Goal: Communication & Community: Answer question/provide support

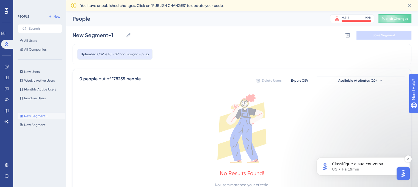
click at [373, 169] on p "UG • Há 19min" at bounding box center [367, 169] width 71 height 5
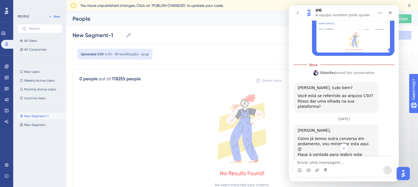
scroll to position [140, 0]
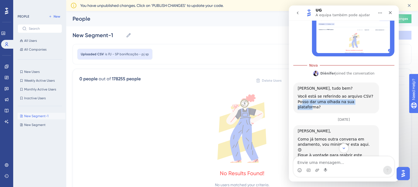
drag, startPoint x: 303, startPoint y: 90, endPoint x: 363, endPoint y: 91, distance: 59.9
click at [363, 94] on div "Você está se referindo ao arquivo CSV? Posso dar uma olhada na sua plataforma?" at bounding box center [336, 102] width 77 height 16
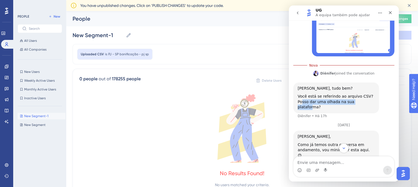
scroll to position [1, 0]
click at [363, 94] on div "Você está se referindo ao arquivo CSV? Posso dar uma olhada na sua plataforma?" at bounding box center [336, 102] width 77 height 16
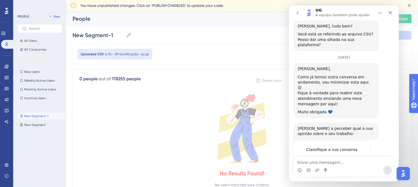
scroll to position [203, 0]
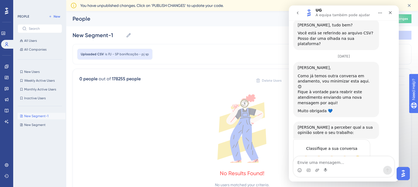
drag, startPoint x: 311, startPoint y: 106, endPoint x: 334, endPoint y: 112, distance: 23.9
click at [334, 125] on div "[PERSON_NAME] a perceber qual a sua opinião sobre o seu trabalho:" at bounding box center [336, 130] width 77 height 11
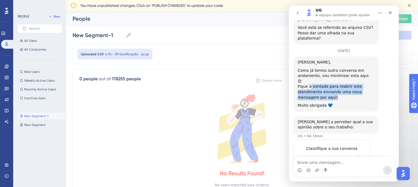
drag, startPoint x: 310, startPoint y: 65, endPoint x: 332, endPoint y: 75, distance: 24.4
click at [332, 84] on div "Fique à vontade para reabrir este atendimento enviando uma nova mensagem por aq…" at bounding box center [336, 92] width 77 height 16
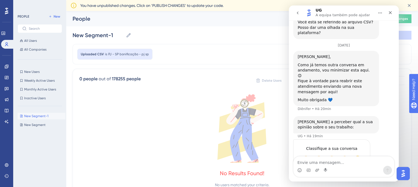
click at [313, 83] on div "[PERSON_NAME], Como já temos outra conversa em andamento, vou minimizar esta aq…" at bounding box center [336, 78] width 86 height 55
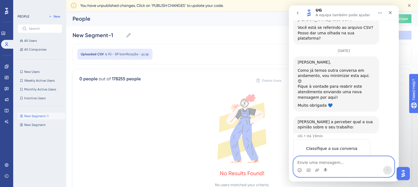
click at [312, 159] on textarea "Envie uma mensagem..." at bounding box center [344, 160] width 101 height 9
type textarea "Olá"
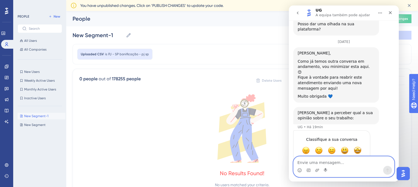
scroll to position [216, 0]
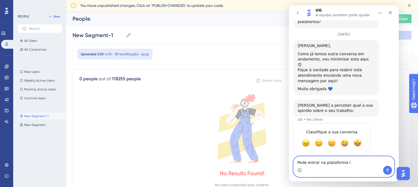
type textarea "Pode entrar na plataforma im"
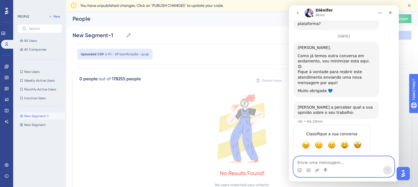
scroll to position [229, 0]
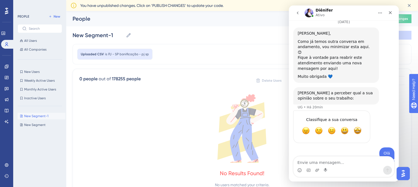
click at [377, 163] on div "Pode entrar na plataforma im" at bounding box center [361, 165] width 57 height 5
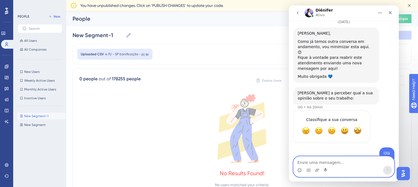
click at [321, 161] on textarea "Envie uma mensagem..." at bounding box center [344, 160] width 101 height 9
type textarea "Preciso liberar algo?"
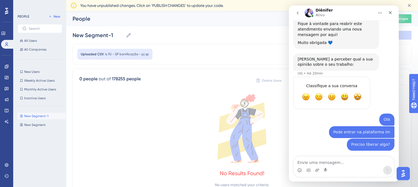
scroll to position [263, 0]
drag, startPoint x: 340, startPoint y: 110, endPoint x: 364, endPoint y: 108, distance: 24.9
click at [364, 129] on div "Pode entrar na plataforma im" at bounding box center [361, 131] width 57 height 5
click at [331, 138] on div "Preciso liberar algo? Aline • Agora" at bounding box center [343, 147] width 101 height 19
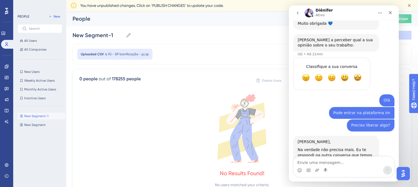
scroll to position [282, 0]
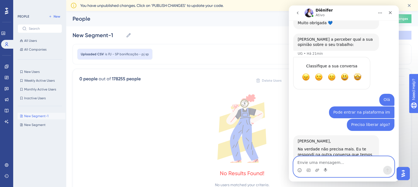
click at [322, 160] on textarea "Envie uma mensagem..." at bounding box center [344, 160] width 101 height 9
type textarea "A"
type textarea "Seria por onde?"
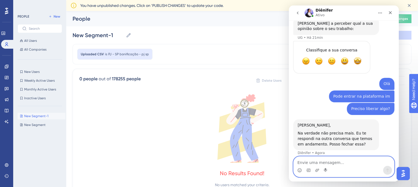
scroll to position [299, 0]
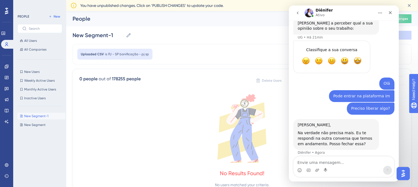
click at [404, 170] on img "Open AI Assistant Launcher" at bounding box center [403, 174] width 10 height 10
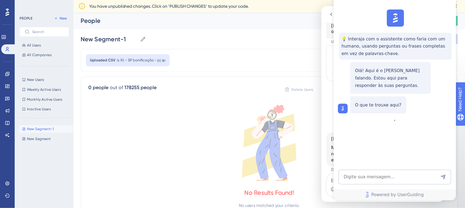
scroll to position [0, 0]
click at [249, 42] on div "New Segment-1 New Segment-1 Delete Segment Save Segment" at bounding box center [242, 35] width 339 height 18
click at [418, 118] on span "Need Help?" at bounding box center [432, 117] width 21 height 7
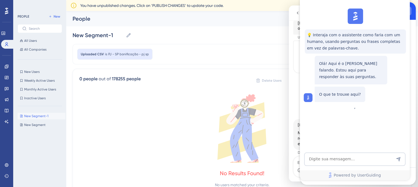
click at [410, 12] on div "close resource center" at bounding box center [407, 11] width 9 height 9
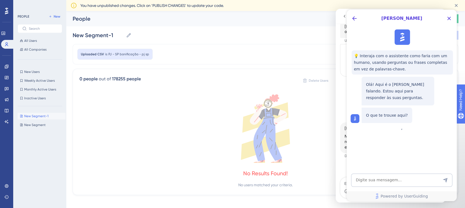
scroll to position [281, 0]
click at [418, 19] on icon "Close Button" at bounding box center [449, 19] width 4 height 4
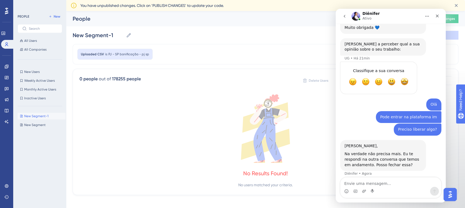
scroll to position [0, 0]
drag, startPoint x: 369, startPoint y: 130, endPoint x: 389, endPoint y: 130, distance: 20.3
click at [389, 151] on div "Na verdade não precisa mais. Eu te respondi na outra conversa que temos em anda…" at bounding box center [382, 159] width 77 height 16
drag, startPoint x: 348, startPoint y: 138, endPoint x: 398, endPoint y: 139, distance: 50.1
click at [398, 151] on div "Na verdade não precisa mais. Eu te respondi na outra conversa que temos em anda…" at bounding box center [382, 159] width 77 height 16
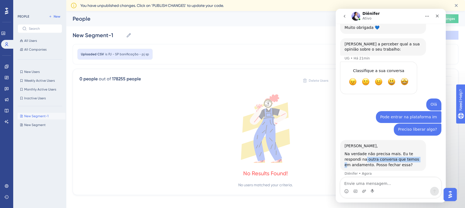
click at [398, 151] on div "Na verdade não precisa mais. Eu te respondi na outra conversa que temos em anda…" at bounding box center [382, 159] width 77 height 16
click at [342, 15] on icon "go back" at bounding box center [344, 16] width 4 height 4
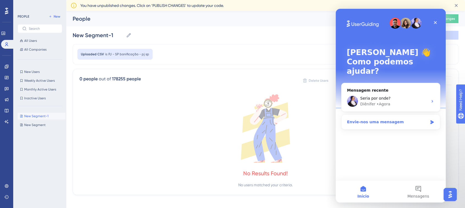
scroll to position [4, 0]
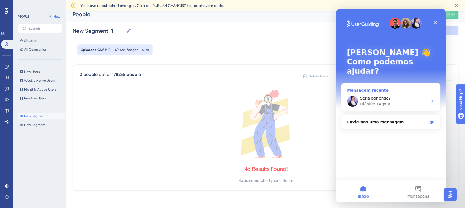
click at [396, 95] on div "Seria por onde?" at bounding box center [394, 98] width 68 height 6
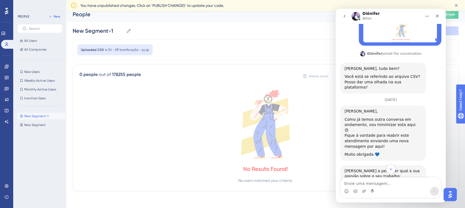
scroll to position [297, 0]
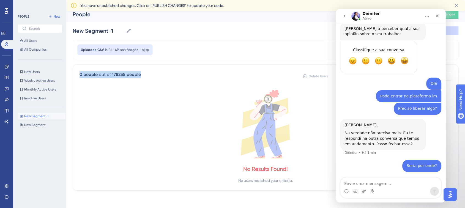
drag, startPoint x: 79, startPoint y: 75, endPoint x: 156, endPoint y: 73, distance: 77.0
click at [156, 73] on div "0 people out of 178255 people Delete Users Export CSV Available Attributes (20)" at bounding box center [265, 76] width 372 height 10
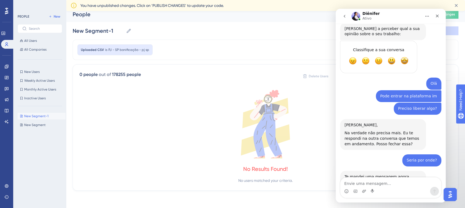
scroll to position [297, 0]
click at [357, 183] on textarea "Envie uma mensagem..." at bounding box center [390, 181] width 101 height 9
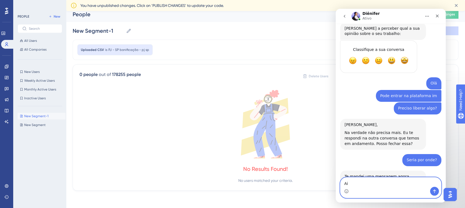
type textarea "A"
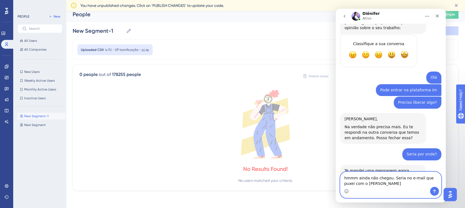
type textarea "hmmm ainda não chegou. Seria no e-mail que puxei com o [PERSON_NAME]?"
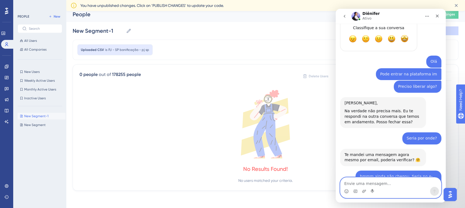
scroll to position [335, 0]
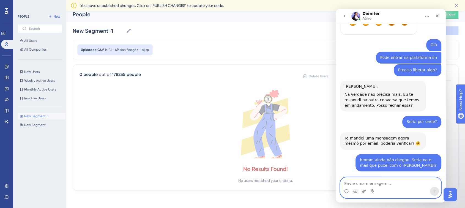
click at [380, 182] on textarea "Envie uma mensagem..." at bounding box center [390, 181] width 101 height 9
type textarea "Certo, ainda não chegou aqui. Vou dar uns minutinhos"
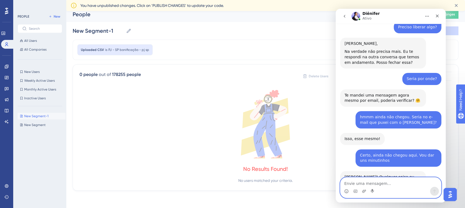
scroll to position [379, 0]
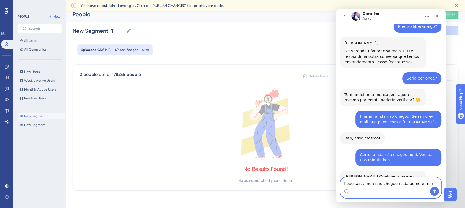
type textarea "Pode ser, ainda não chegou nada aq no e-mail"
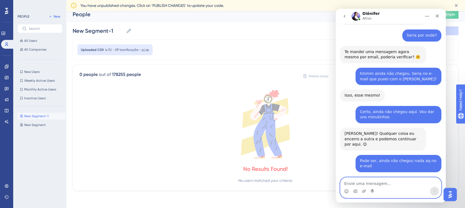
scroll to position [417, 0]
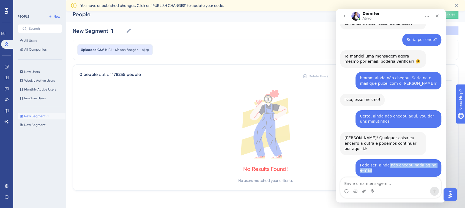
drag, startPoint x: 382, startPoint y: 140, endPoint x: 374, endPoint y: 147, distance: 9.7
click at [374, 159] on div "Pode ser, ainda não chegou nada aq no e-mail Aline • Agora" at bounding box center [398, 167] width 86 height 17
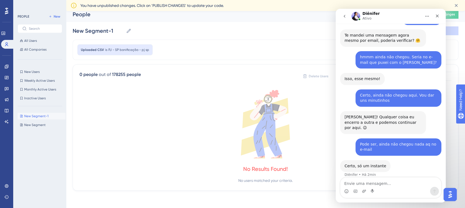
click at [399, 160] on div "Certo, só um instante Diênifer • Há 2min" at bounding box center [390, 172] width 101 height 24
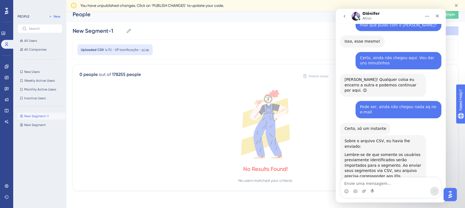
scroll to position [478, 0]
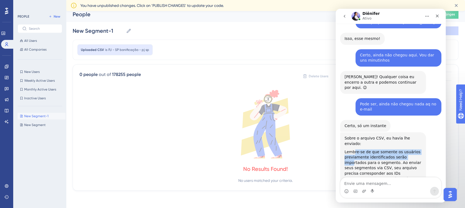
drag, startPoint x: 353, startPoint y: 119, endPoint x: 408, endPoint y: 126, distance: 55.6
click at [408, 149] on div "Lembre-se de que somente os usuários previamente identificados serão importados…" at bounding box center [382, 170] width 77 height 43
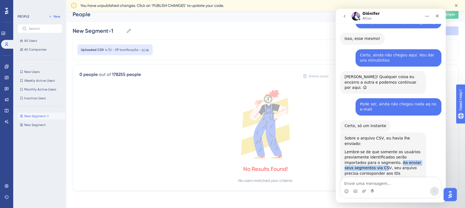
drag, startPoint x: 374, startPoint y: 129, endPoint x: 354, endPoint y: 134, distance: 20.9
click at [354, 149] on div "Lembre-se de que somente os usuários previamente identificados serão importados…" at bounding box center [382, 170] width 77 height 43
drag, startPoint x: 365, startPoint y: 136, endPoint x: 368, endPoint y: 142, distance: 7.2
click at [368, 149] on div "Lembre-se de que somente os usuários previamente identificados serão importados…" at bounding box center [382, 170] width 77 height 43
drag, startPoint x: 379, startPoint y: 142, endPoint x: 379, endPoint y: 152, distance: 10.7
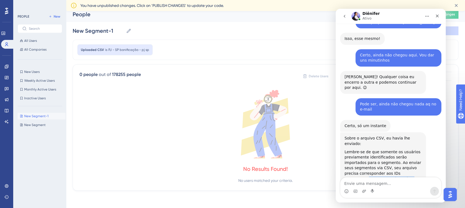
click at [379, 152] on div "Lembre-se de que somente os usuários previamente identificados serão importados…" at bounding box center [382, 170] width 77 height 43
click at [379, 183] on textarea "Envie uma mensagem..." at bounding box center [390, 181] width 101 height 9
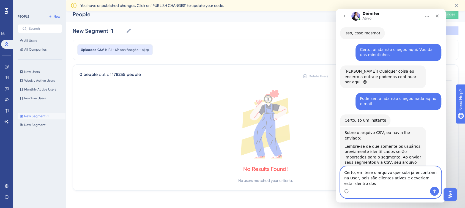
scroll to position [489, 0]
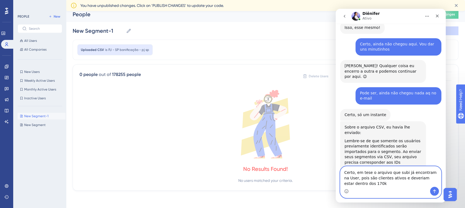
type textarea "Certo, em tese o arquivo que subi já encontram na User, pois são clientes ativo…"
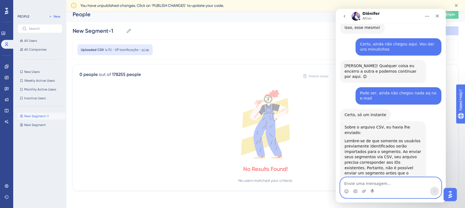
scroll to position [506, 0]
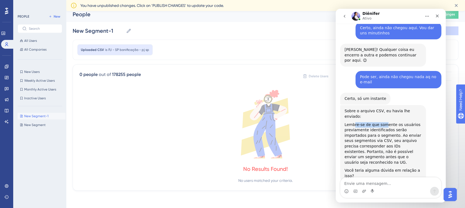
drag, startPoint x: 352, startPoint y: 93, endPoint x: 389, endPoint y: 95, distance: 36.9
click at [389, 122] on div "Lembre-se de que somente os usuários previamente identificados serão importados…" at bounding box center [382, 143] width 77 height 43
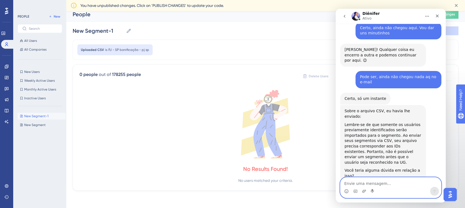
click at [359, 186] on textarea "Envie uma mensagem..." at bounding box center [390, 181] width 101 height 9
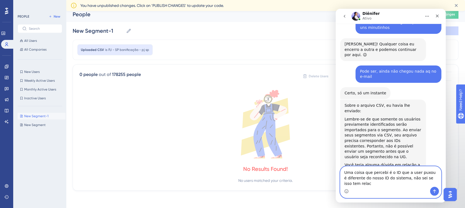
scroll to position [517, 0]
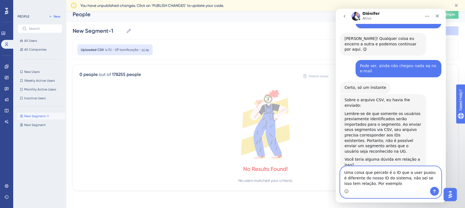
type textarea "Uma coisa que percebi é o ID que a user puxou é diferente do nosso ID do sistem…"
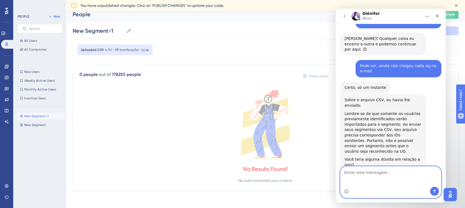
scroll to position [529, 0]
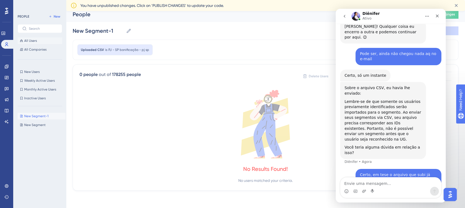
drag, startPoint x: 37, startPoint y: 45, endPoint x: 31, endPoint y: 41, distance: 7.3
click at [31, 41] on div "All Users All Companies" at bounding box center [40, 44] width 45 height 15
click at [31, 41] on span "All Users" at bounding box center [30, 40] width 13 height 4
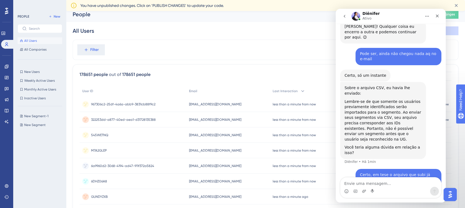
click at [381, 177] on div "Messenger da Intercom" at bounding box center [390, 187] width 101 height 21
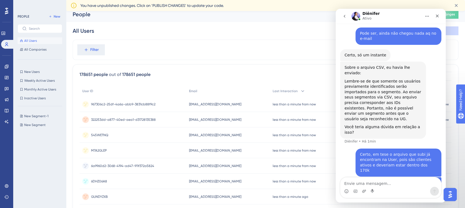
scroll to position [548, 0]
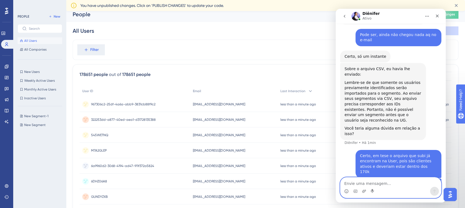
click at [367, 183] on textarea "Envie uma mensagem..." at bounding box center [390, 181] width 101 height 9
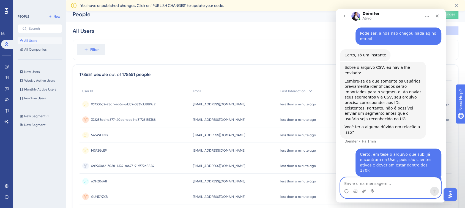
scroll to position [565, 0]
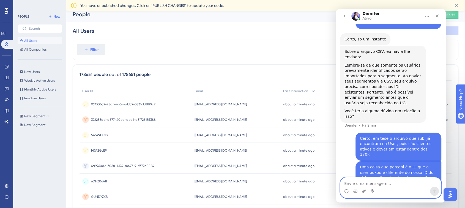
click at [280, 56] on div "Filter" at bounding box center [265, 50] width 385 height 20
click at [418, 15] on div "Fechar" at bounding box center [437, 16] width 10 height 10
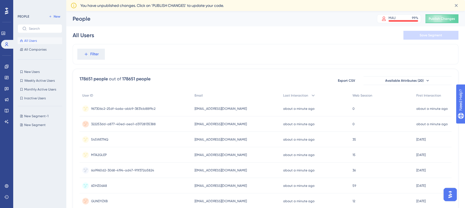
click at [124, 78] on div "178651 people" at bounding box center [136, 79] width 28 height 7
click at [159, 80] on div "178651 people out of 178651 people Export CSV Available Attributes (20)" at bounding box center [265, 81] width 372 height 10
click at [125, 80] on div "178651 people" at bounding box center [136, 79] width 28 height 7
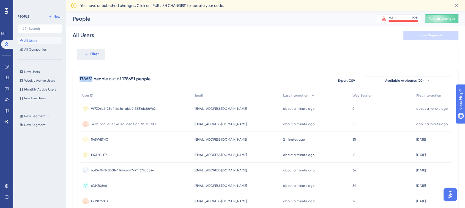
drag, startPoint x: 80, startPoint y: 79, endPoint x: 93, endPoint y: 78, distance: 12.9
click at [93, 78] on div "178651 people" at bounding box center [93, 79] width 28 height 7
click at [142, 78] on div "178651 people" at bounding box center [136, 79] width 28 height 7
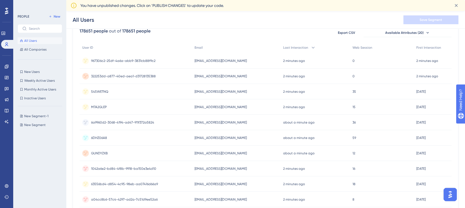
scroll to position [0, 0]
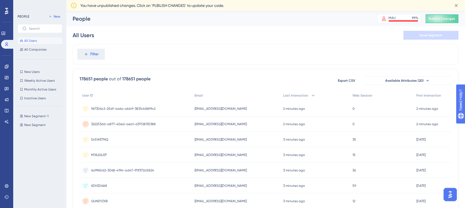
click at [418, 187] on img "Open AI Assistant Launcher" at bounding box center [450, 194] width 10 height 10
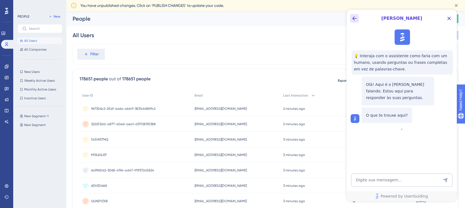
click at [354, 16] on icon "Back Button" at bounding box center [354, 18] width 4 height 4
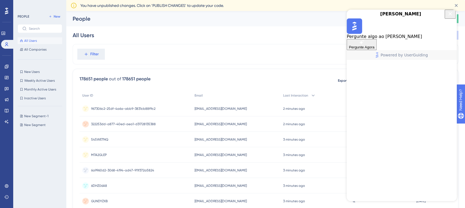
drag, startPoint x: 448, startPoint y: 20, endPoint x: 790, endPoint y: 49, distance: 343.2
click at [418, 17] on icon "Close Button" at bounding box center [449, 13] width 7 height 7
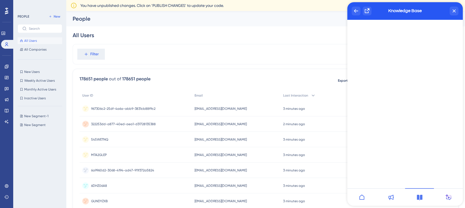
click at [418, 187] on div at bounding box center [448, 197] width 29 height 18
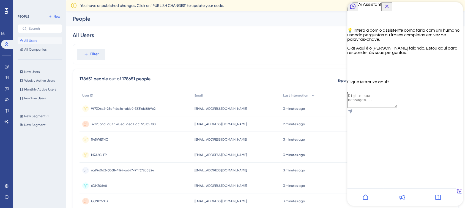
scroll to position [586, 0]
click at [418, 187] on div at bounding box center [438, 197] width 36 height 18
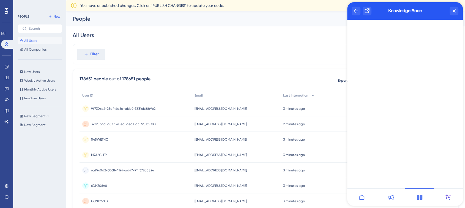
click at [388, 187] on icon at bounding box center [390, 197] width 7 height 7
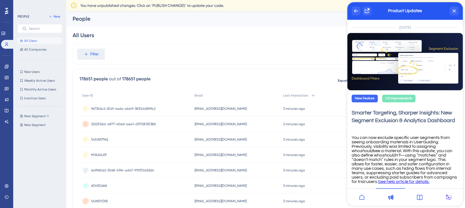
click at [360, 187] on icon at bounding box center [361, 197] width 7 height 7
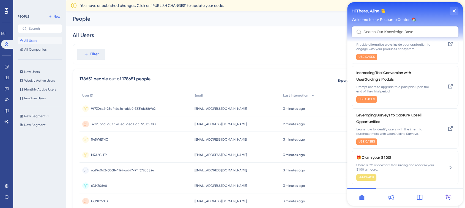
scroll to position [0, 0]
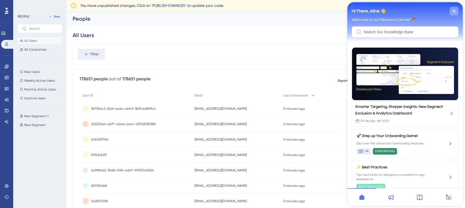
click at [418, 14] on div "close resource center" at bounding box center [453, 11] width 9 height 9
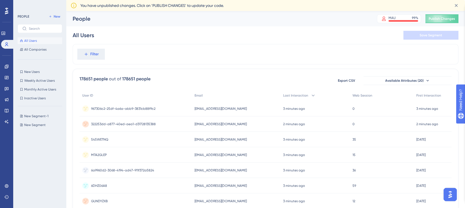
scroll to position [565, 0]
click at [418, 187] on img "Open AI Assistant Launcher" at bounding box center [450, 194] width 10 height 10
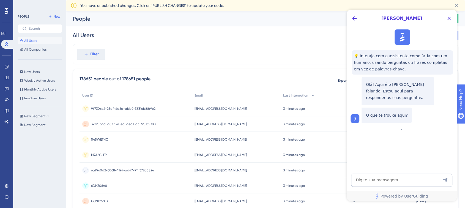
scroll to position [0, 0]
click at [355, 20] on icon "Back Button" at bounding box center [354, 18] width 7 height 7
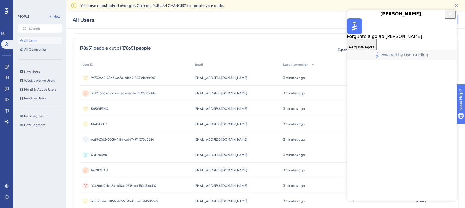
scroll to position [32, 0]
click at [418, 15] on icon "Close Button" at bounding box center [450, 14] width 4 height 4
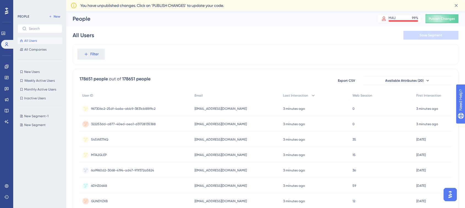
scroll to position [0, 0]
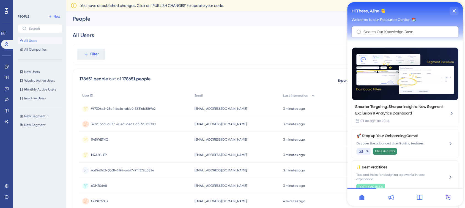
click at [393, 187] on icon at bounding box center [390, 197] width 5 height 5
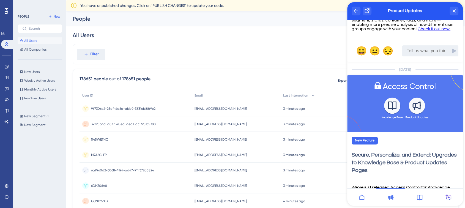
scroll to position [252, 0]
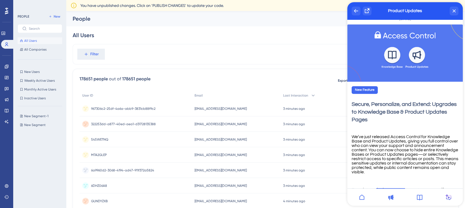
click at [418, 187] on div at bounding box center [419, 197] width 29 height 18
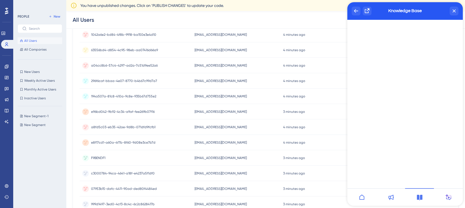
scroll to position [184, 0]
click at [418, 187] on icon at bounding box center [448, 197] width 7 height 7
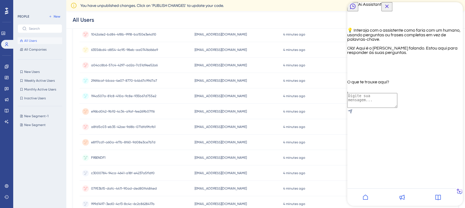
click at [354, 10] on icon "Back Button" at bounding box center [352, 6] width 7 height 7
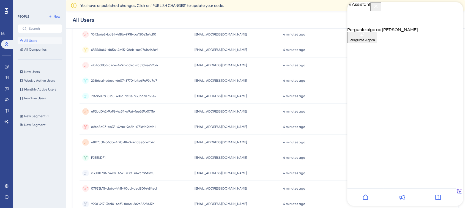
scroll to position [245, 0]
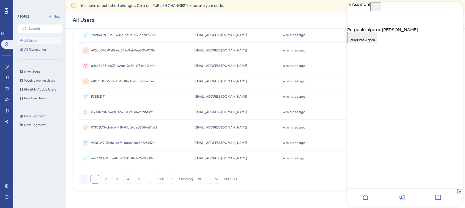
click at [379, 10] on icon "Close Button" at bounding box center [375, 6] width 7 height 7
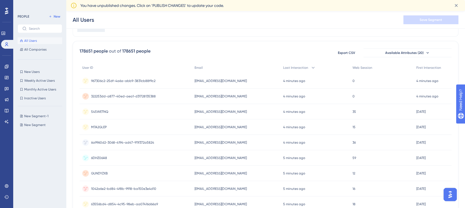
scroll to position [0, 0]
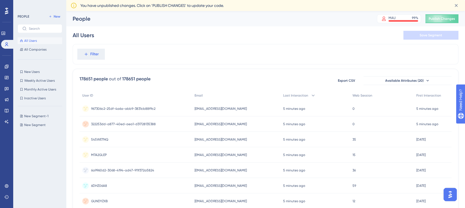
click at [418, 187] on button "Open AI Assistant Launcher" at bounding box center [449, 194] width 13 height 13
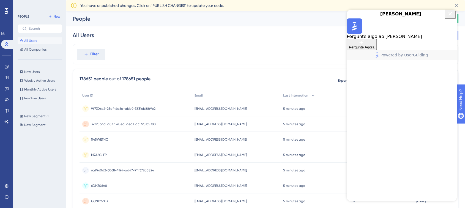
scroll to position [586, 0]
click at [418, 16] on icon "Close Button" at bounding box center [449, 13] width 7 height 7
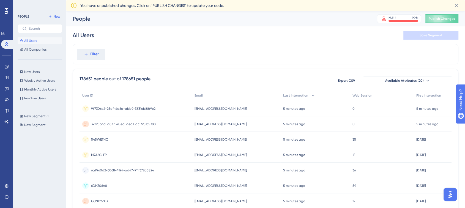
scroll to position [0, 0]
click at [9, 184] on icon at bounding box center [6, 186] width 4 height 4
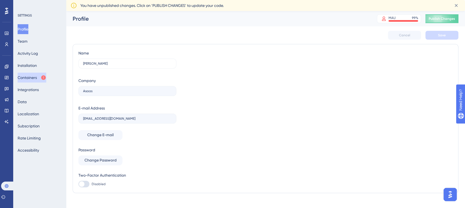
click at [31, 77] on button "Containers" at bounding box center [32, 78] width 29 height 10
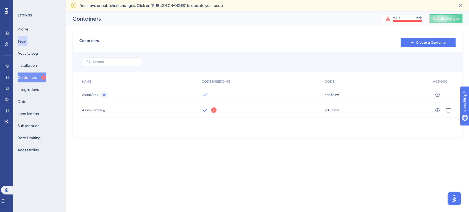
click at [27, 41] on button "Team" at bounding box center [23, 41] width 10 height 10
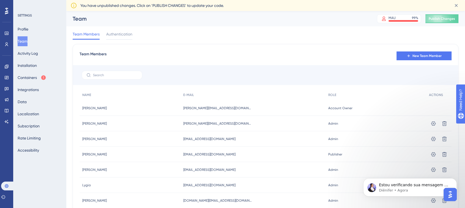
scroll to position [587, 0]
click at [418, 187] on p "Diênifer • Agora" at bounding box center [414, 190] width 71 height 5
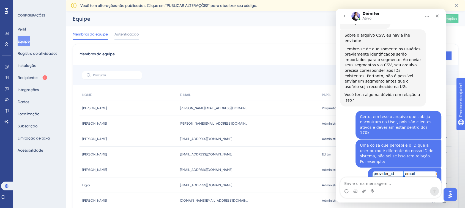
scroll to position [596, 0]
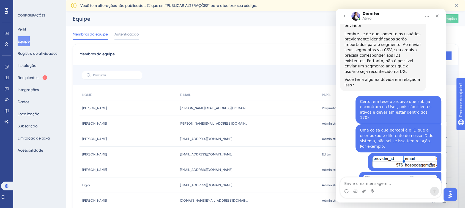
drag, startPoint x: 346, startPoint y: 154, endPoint x: 352, endPoint y: 160, distance: 8.6
click at [352, 187] on div "Estou verificando sua mensagem e já te respondo." at bounding box center [382, 210] width 77 height 11
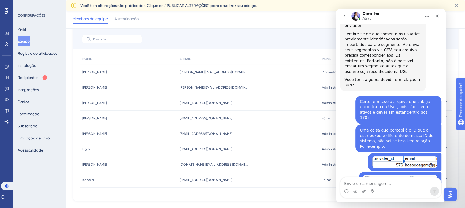
scroll to position [0, 0]
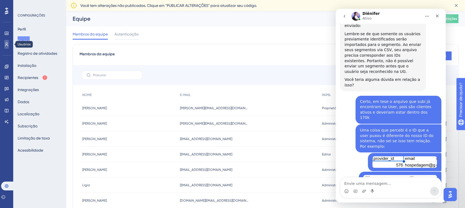
click at [6, 45] on icon at bounding box center [6, 44] width 3 height 4
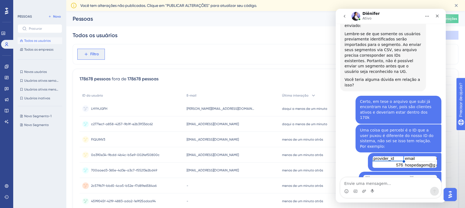
click at [91, 51] on span "Filtro" at bounding box center [94, 54] width 9 height 7
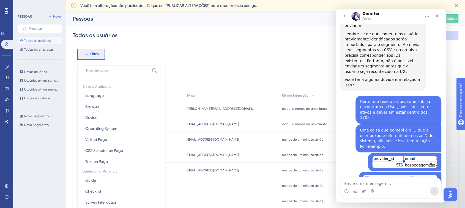
scroll to position [31, 0]
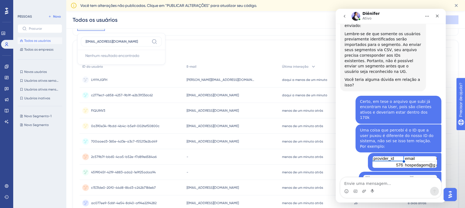
type input "[EMAIL_ADDRESS][DOMAIN_NAME]"
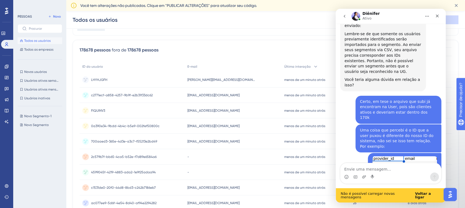
scroll to position [610, 0]
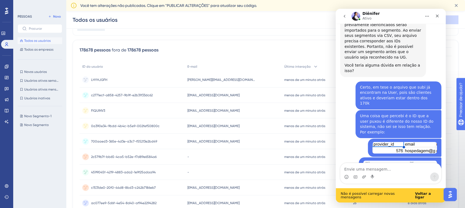
click at [357, 187] on span "Não é possível carregar novas mensagens" at bounding box center [377, 195] width 74 height 7
click at [418, 187] on b "Voltar a ligar" at bounding box center [423, 195] width 16 height 8
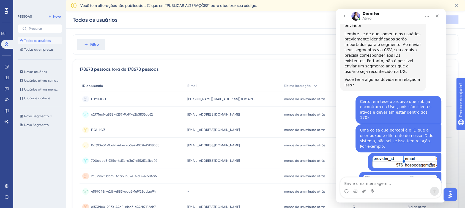
scroll to position [0, 0]
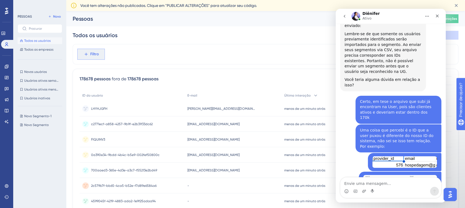
click at [89, 51] on button "Filtro" at bounding box center [90, 54] width 27 height 11
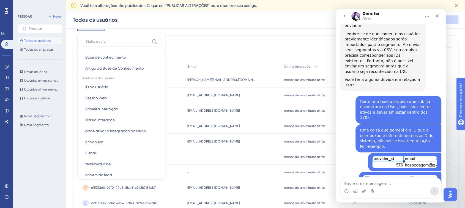
scroll to position [231, 0]
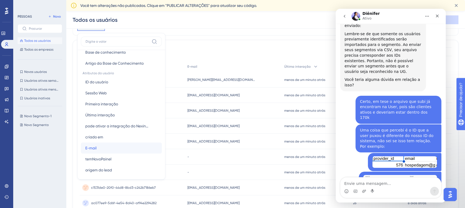
click at [104, 150] on button "E-mail E-mail" at bounding box center [121, 147] width 81 height 11
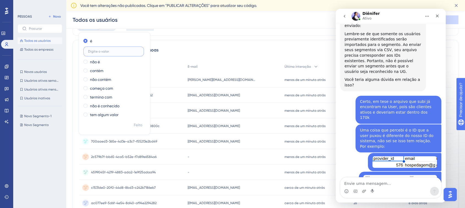
paste input "[EMAIL_ADDRESS][DOMAIN_NAME]"
type input "[EMAIL_ADDRESS][DOMAIN_NAME]"
click at [139, 123] on font "Feito" at bounding box center [138, 125] width 9 height 5
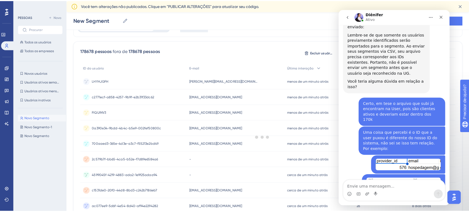
scroll to position [0, 0]
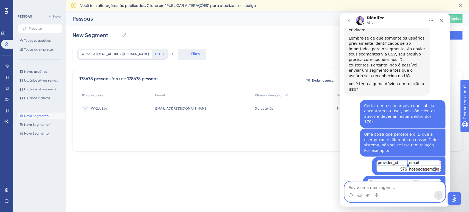
click at [391, 187] on textarea "Envie uma mensagem..." at bounding box center [395, 186] width 101 height 9
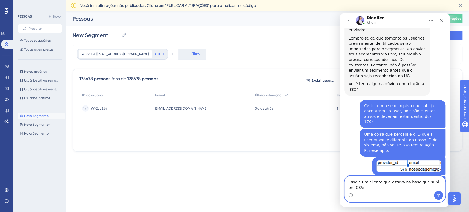
type textarea "Esse é um cliente que estava na base que subi em CSV:"
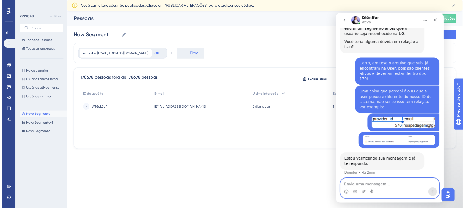
scroll to position [638, 0]
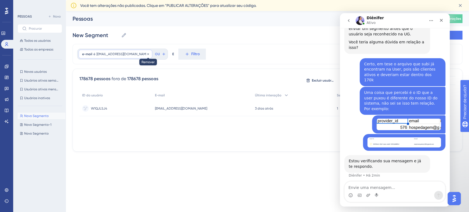
click at [147, 54] on icon at bounding box center [148, 54] width 3 height 3
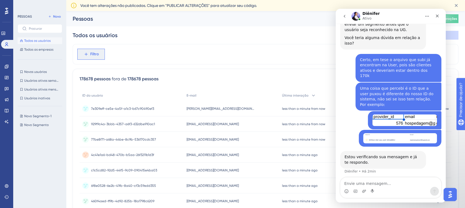
click at [88, 54] on icon at bounding box center [86, 54] width 5 height 5
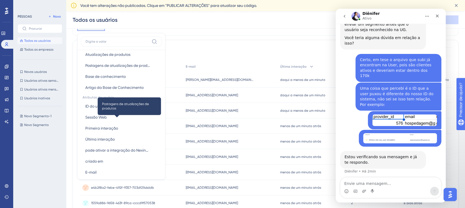
scroll to position [209, 0]
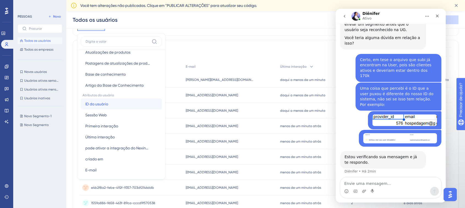
click at [93, 105] on font "ID do usuário" at bounding box center [96, 104] width 23 height 4
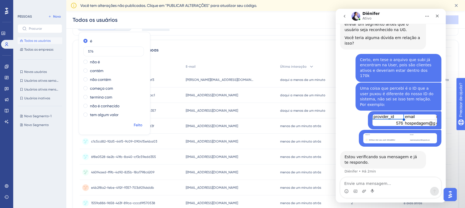
type input "576"
click at [140, 123] on font "Feito" at bounding box center [138, 125] width 9 height 5
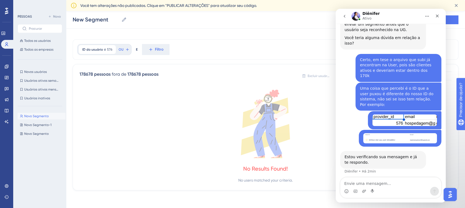
scroll to position [4, 0]
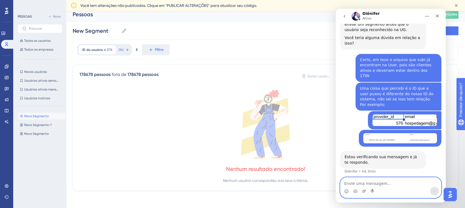
click at [349, 183] on textarea "Envie uma mensagem..." at bounding box center [390, 181] width 101 height 9
type textarea "Quando pesquiso pelo ID não puxa pela UG:"
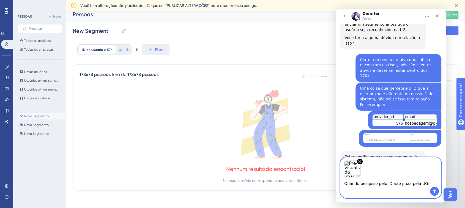
scroll to position [658, 0]
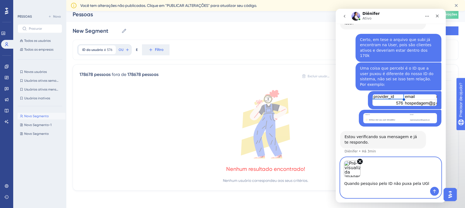
type textarea "Quando pesquiso pelo ID não puxa pela UG"
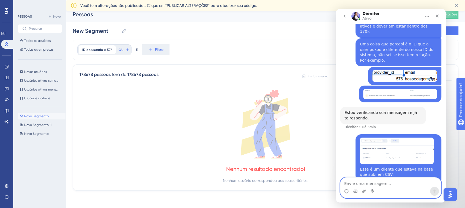
scroll to position [683, 0]
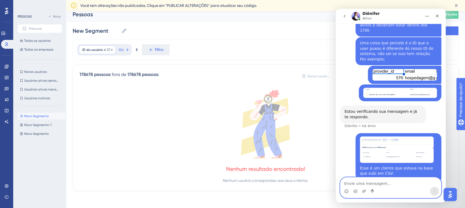
click at [99, 49] on font "ID do usuário" at bounding box center [92, 50] width 21 height 4
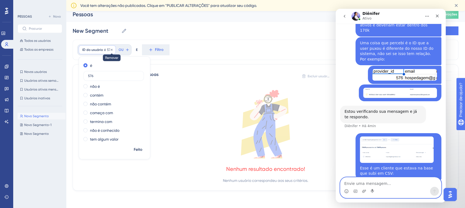
click at [111, 51] on icon at bounding box center [111, 49] width 3 height 3
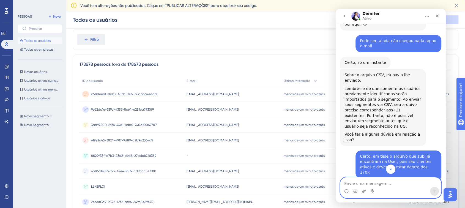
scroll to position [503, 0]
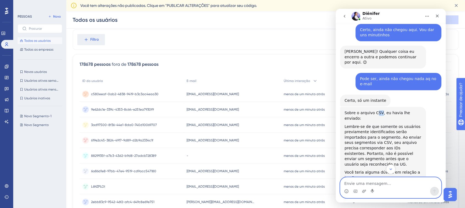
drag, startPoint x: 373, startPoint y: 85, endPoint x: 378, endPoint y: 86, distance: 4.7
click at [378, 110] on div "Sobre o arquivo CSV, eu havia lhe enviado:" at bounding box center [382, 115] width 77 height 11
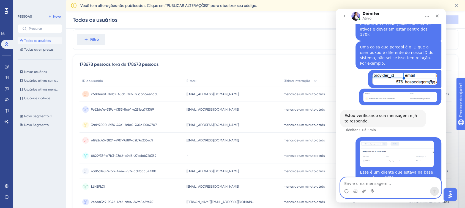
scroll to position [688, 0]
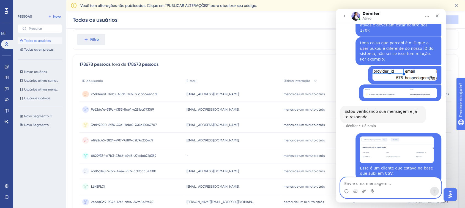
click at [381, 165] on div "Esse é um cliente que estava na base que subi em CSV:" at bounding box center [398, 170] width 77 height 11
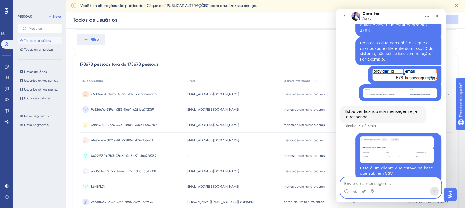
click at [366, 165] on div "Esse é um cliente que estava na base que subi em CSV:" at bounding box center [398, 170] width 77 height 11
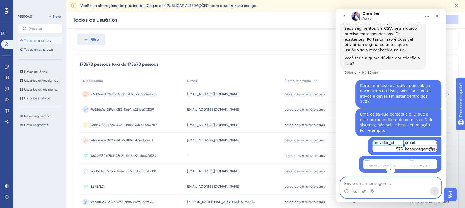
scroll to position [605, 0]
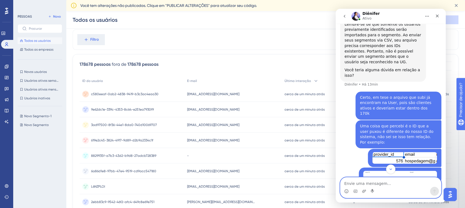
click at [363, 123] on div "Uma coisa que percebi é o ID que a user puxou é diferente do nosso ID do sistem…" at bounding box center [398, 133] width 77 height 21
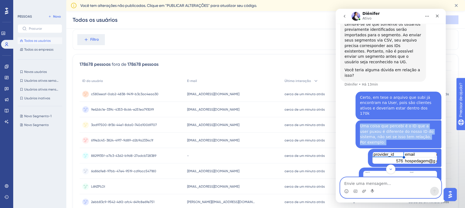
click at [363, 123] on div "Uma coisa que percebi é o ID que a user puxou é diferente do nosso ID do sistem…" at bounding box center [398, 133] width 77 height 21
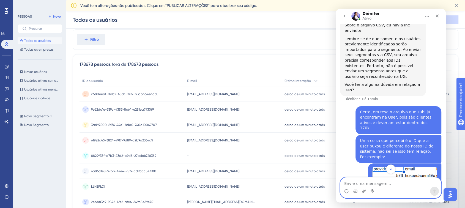
scroll to position [589, 0]
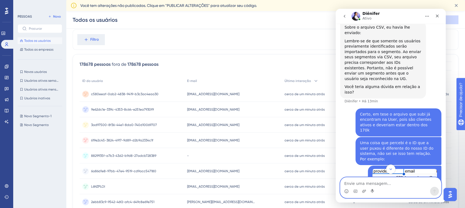
click at [380, 112] on div "Certo, em tese o arquivo que subi já encontram na User, pois são clientes ativo…" at bounding box center [398, 122] width 77 height 21
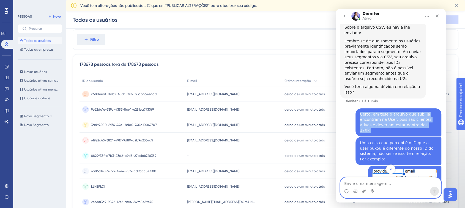
click at [380, 112] on div "Certo, em tese o arquivo que subi já encontram na User, pois são clientes ativo…" at bounding box center [398, 122] width 77 height 21
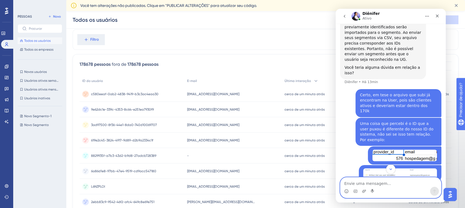
scroll to position [612, 0]
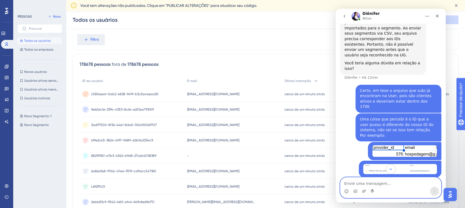
click at [380, 117] on div "Uma coisa que percebi é o ID que a user puxou é diferente do nosso ID do sistem…" at bounding box center [398, 127] width 77 height 21
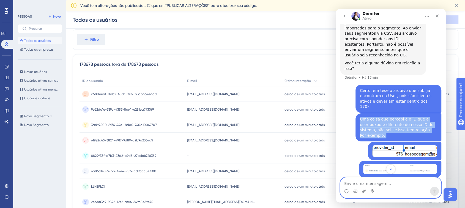
click at [380, 117] on div "Uma coisa que percebi é o ID que a user puxou é diferente do nosso ID do sistem…" at bounding box center [398, 127] width 77 height 21
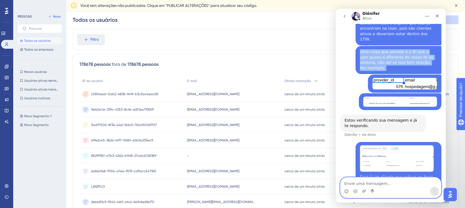
scroll to position [682, 0]
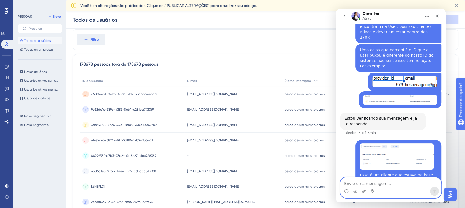
click at [359, 116] on div "Estou verificando sua mensagem e já te respondo." at bounding box center [382, 121] width 77 height 11
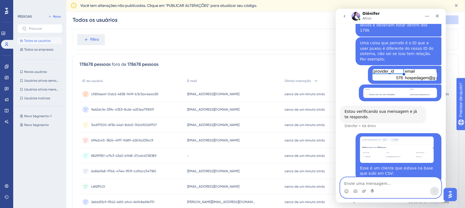
click at [360, 165] on div "Esse é um cliente que estava na base que subi em CSV:" at bounding box center [398, 170] width 77 height 11
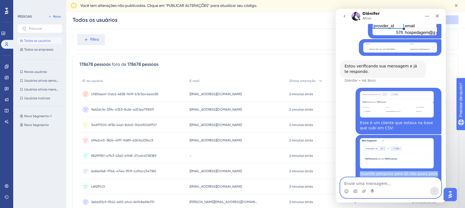
scroll to position [735, 0]
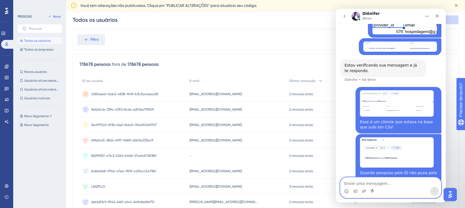
drag, startPoint x: 357, startPoint y: 144, endPoint x: 371, endPoint y: 149, distance: 14.8
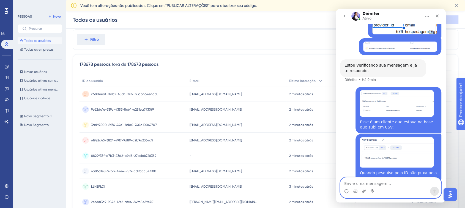
click at [360, 183] on textarea "Envie uma mensagem..." at bounding box center [390, 181] width 101 height 9
type textarea "Certo, então o userID precisa ser o mesmo"
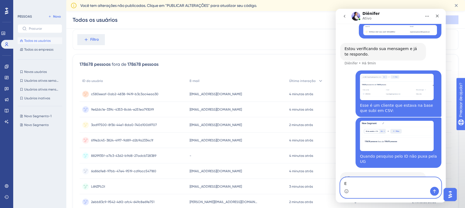
type textarea "E"
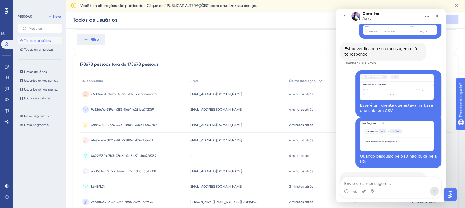
click at [355, 184] on div "Entendi, a UG já identificou esse usuário como W1QJLSJ4. Ao enviar seus segment…" at bounding box center [382, 197] width 77 height 27
click at [380, 121] on img "Aline diz…" at bounding box center [397, 136] width 74 height 30
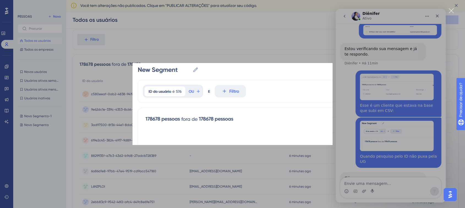
click at [380, 85] on div "Messenger da Intercom" at bounding box center [232, 104] width 465 height 208
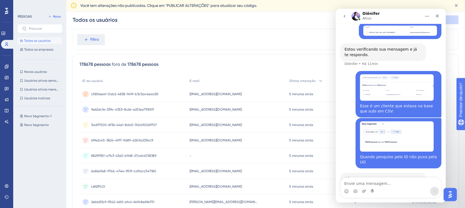
scroll to position [751, 0]
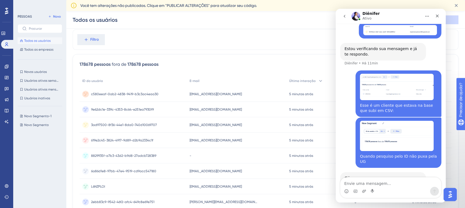
click at [394, 121] on img "Aline diz…" at bounding box center [397, 136] width 74 height 30
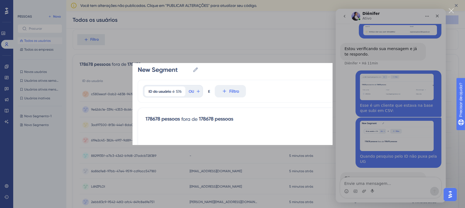
scroll to position [0, 0]
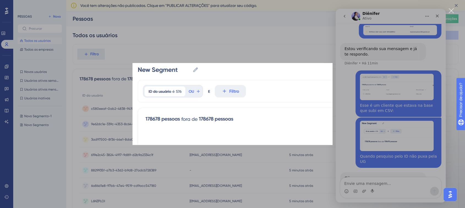
click at [380, 51] on div "Messenger da Intercom" at bounding box center [232, 104] width 465 height 208
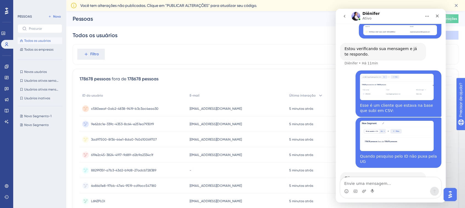
click at [384, 74] on img "Aline diz…" at bounding box center [397, 87] width 74 height 26
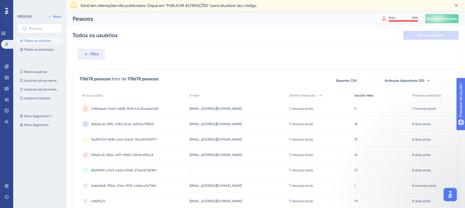
scroll to position [747, 0]
